Goal: Information Seeking & Learning: Learn about a topic

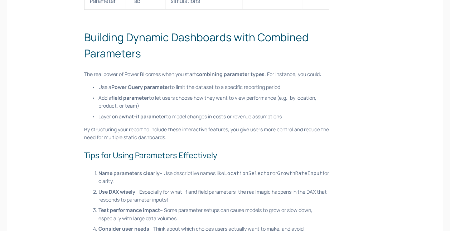
click at [124, 99] on p "Add a field parameter to let users choose how they want to view performance (e.…" at bounding box center [213, 102] width 231 height 16
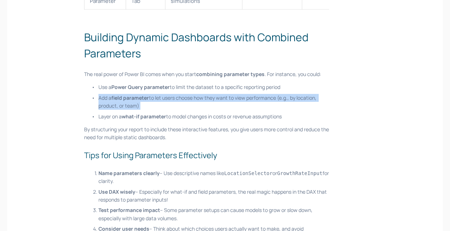
click at [124, 99] on p "Add a field parameter to let users choose how they want to view performance (e.…" at bounding box center [213, 102] width 231 height 16
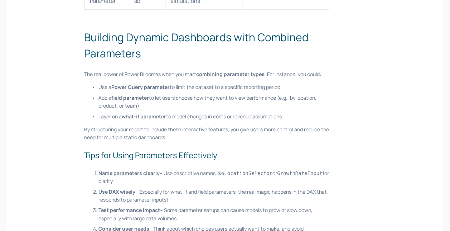
drag, startPoint x: 124, startPoint y: 99, endPoint x: 147, endPoint y: 146, distance: 52.5
click at [147, 149] on h3 "Tips for Using Parameters Effectively" at bounding box center [206, 155] width 245 height 12
click at [144, 192] on p "Use DAX wisely – Especially for what-if and field parameters, the real magic ha…" at bounding box center [213, 196] width 231 height 16
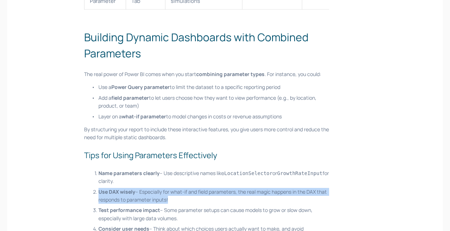
click at [144, 192] on p "Use DAX wisely – Especially for what-if and field parameters, the real magic ha…" at bounding box center [213, 196] width 231 height 16
drag, startPoint x: 144, startPoint y: 192, endPoint x: 190, endPoint y: 194, distance: 46.2
click at [190, 194] on p "Use DAX wisely – Especially for what-if and field parameters, the real magic ha…" at bounding box center [213, 196] width 231 height 16
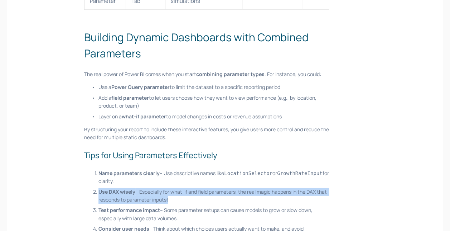
click at [120, 199] on p "Use DAX wisely – Especially for what-if and field parameters, the real magic ha…" at bounding box center [213, 196] width 231 height 16
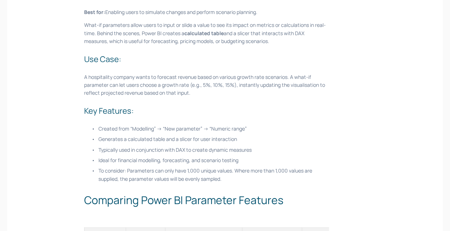
scroll to position [735, 0]
